Goal: Information Seeking & Learning: Stay updated

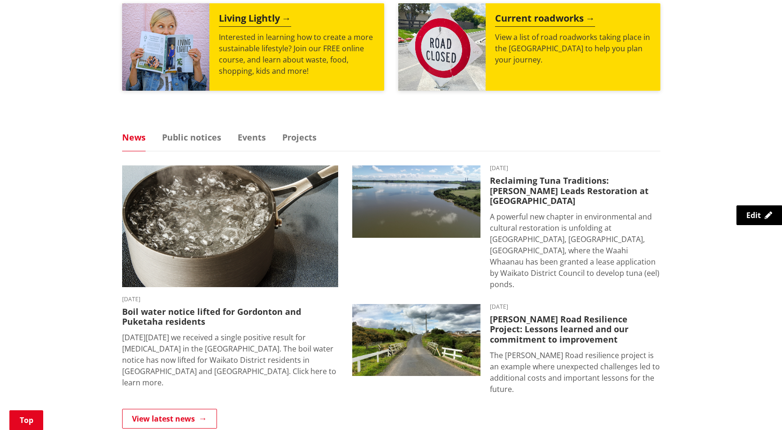
scroll to position [517, 0]
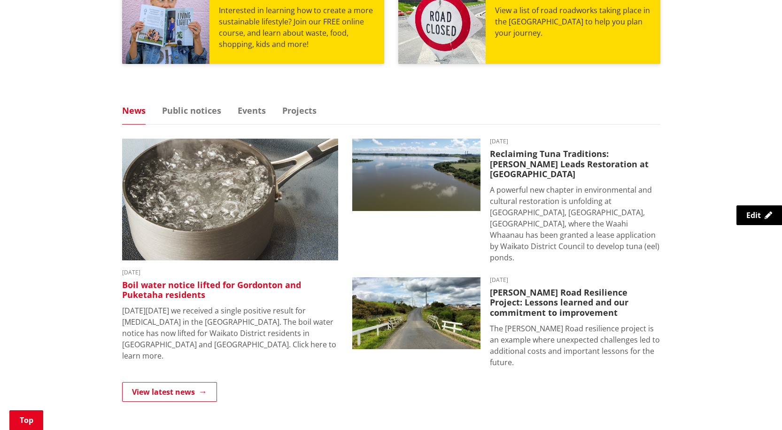
click at [194, 283] on h3 "Boil water notice lifted for Gordonton and Puketaha residents" at bounding box center [230, 290] width 216 height 20
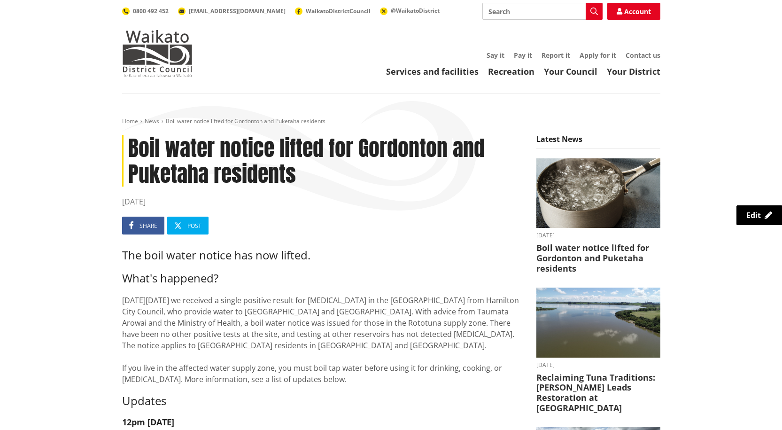
click at [303, 38] on div "Toggle search Toggle navigation Services and facilities Recreation Your Council…" at bounding box center [391, 40] width 552 height 74
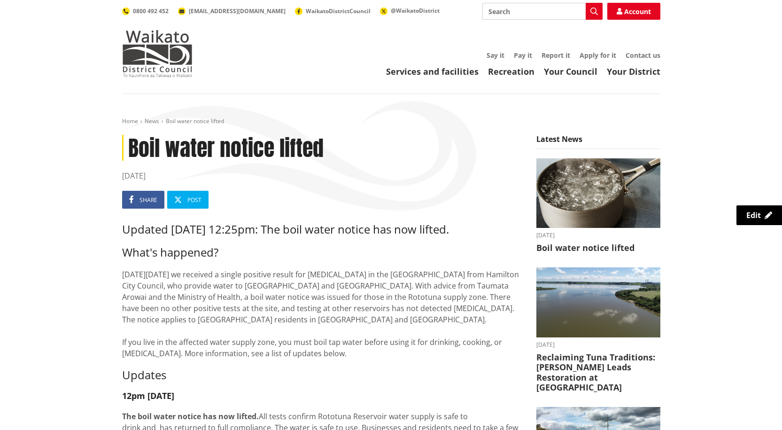
click at [240, 174] on time "[DATE]" at bounding box center [322, 175] width 400 height 11
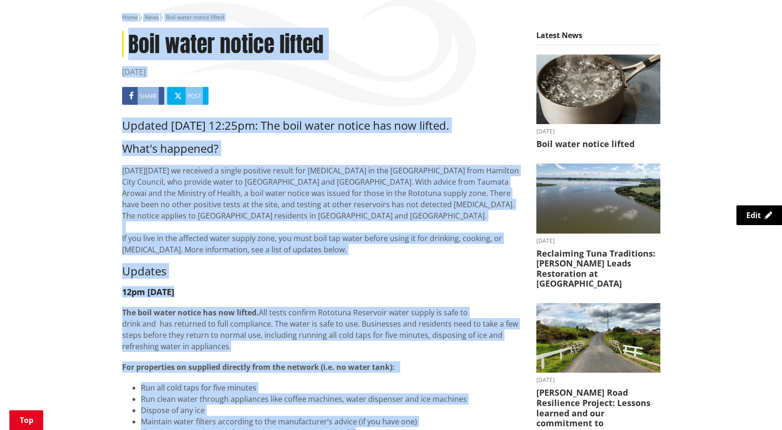
scroll to position [11, 0]
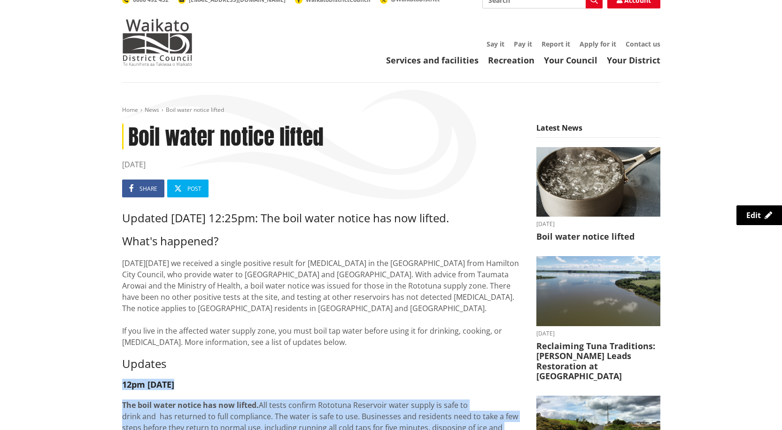
drag, startPoint x: 404, startPoint y: 328, endPoint x: 122, endPoint y: 383, distance: 287.5
copy div "12pm Tuesday 7 October 2025 The boil water notice has now lifted. All tests con…"
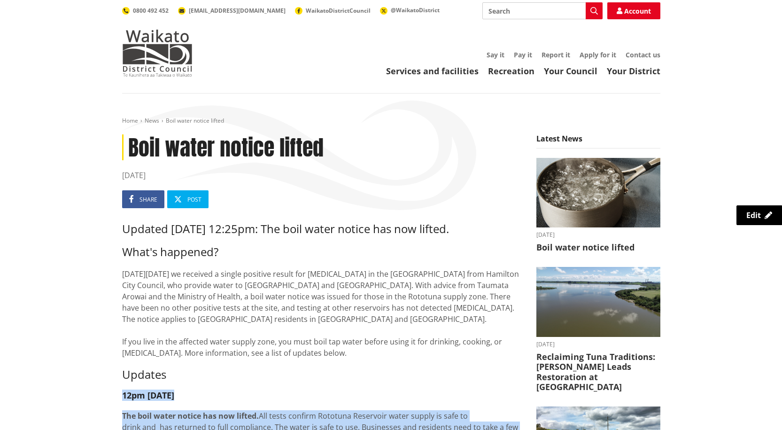
scroll to position [0, 0]
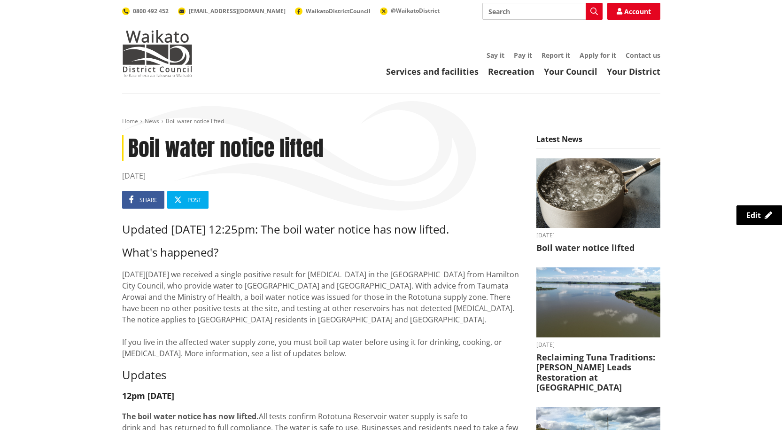
click at [313, 204] on ul "Share Post" at bounding box center [322, 200] width 400 height 18
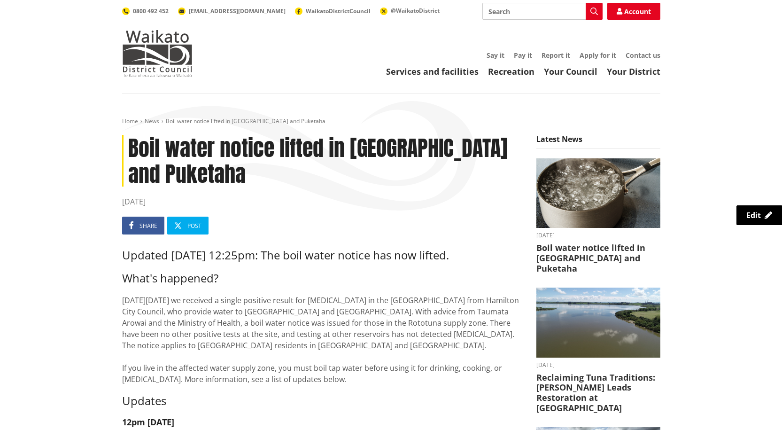
click at [313, 204] on time "07 October 2025" at bounding box center [322, 201] width 400 height 11
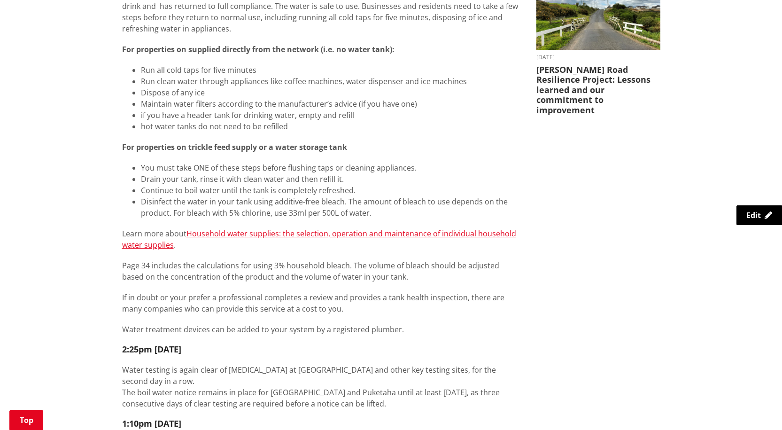
scroll to position [704, 0]
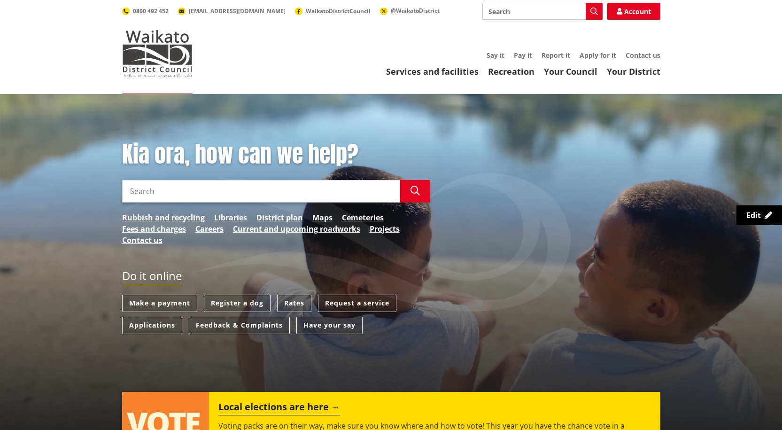
scroll to position [517, 0]
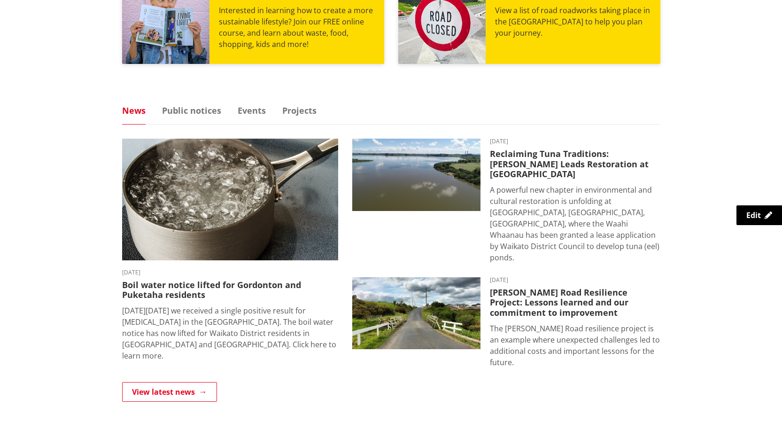
click at [56, 103] on div "Kia ora, how can we help? Search Search Rubbish and recycling Libraries Distric…" at bounding box center [391, 73] width 782 height 993
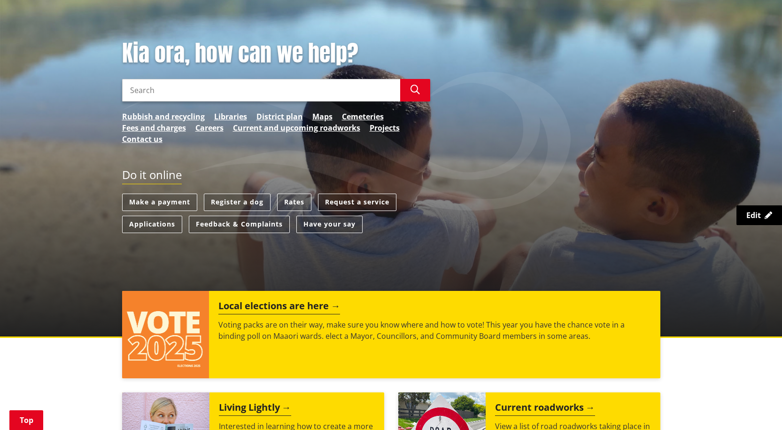
scroll to position [0, 0]
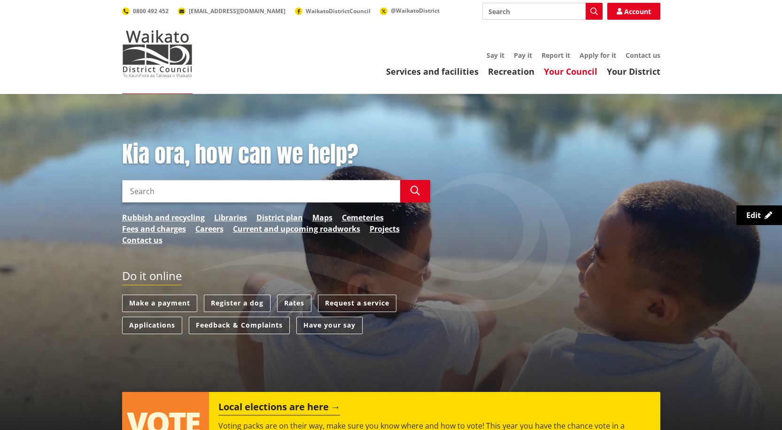
click at [574, 71] on link "Your Council" at bounding box center [571, 71] width 54 height 11
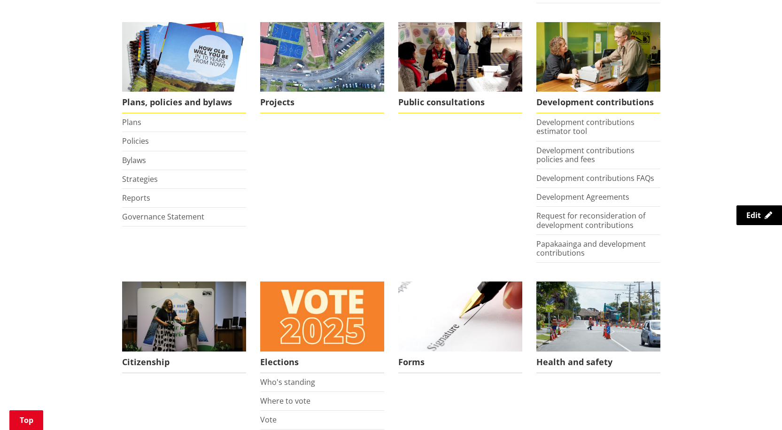
scroll to position [423, 0]
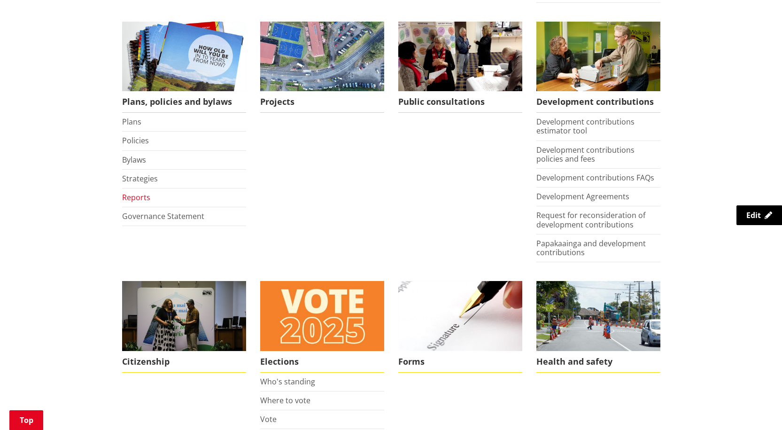
click at [131, 199] on link "Reports" at bounding box center [136, 197] width 28 height 10
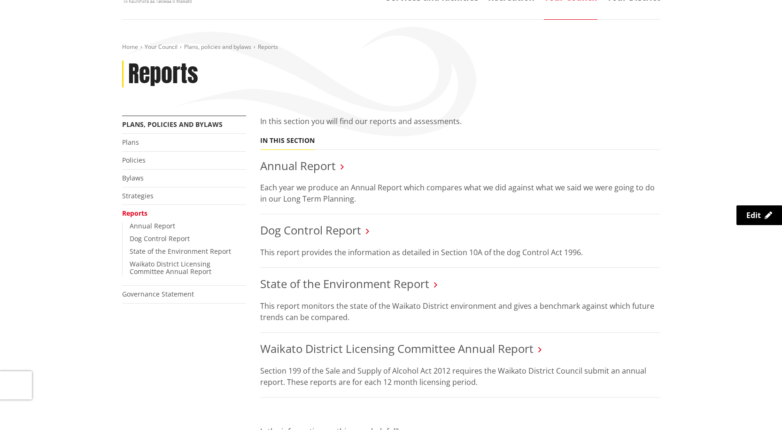
scroll to position [141, 0]
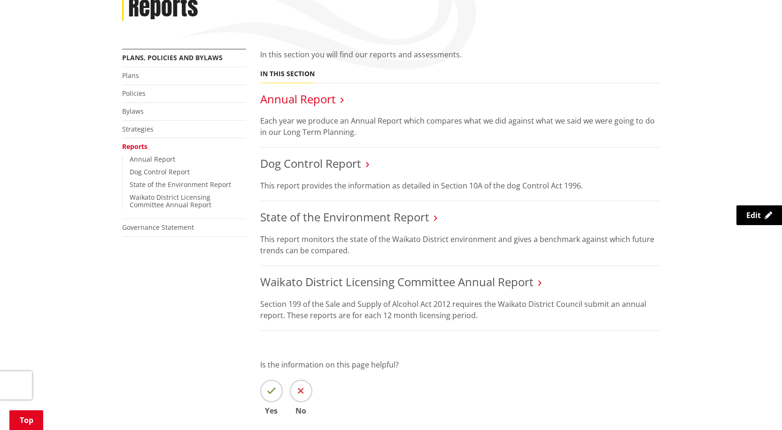
click at [311, 98] on link "Annual Report" at bounding box center [298, 98] width 76 height 15
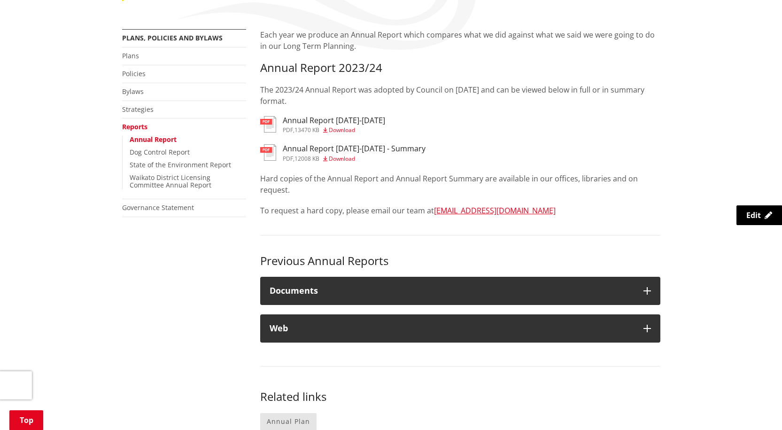
scroll to position [141, 0]
